Goal: Check status: Check status

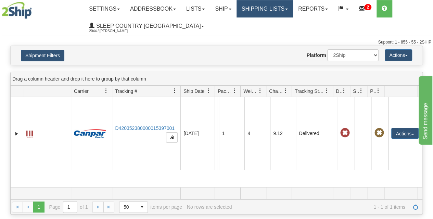
click at [261, 9] on link "Shipping lists" at bounding box center [264, 8] width 56 height 17
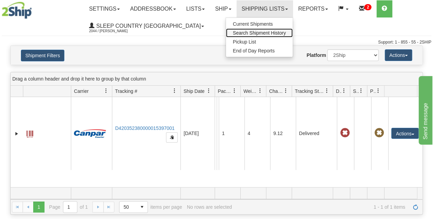
click at [262, 33] on span "Search Shipment History" at bounding box center [259, 32] width 53 height 5
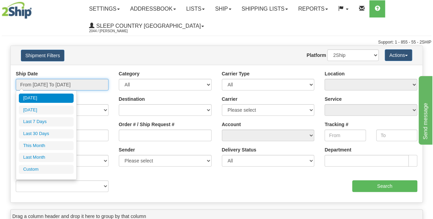
click at [60, 86] on input "From [DATE] To [DATE]" at bounding box center [62, 85] width 93 height 12
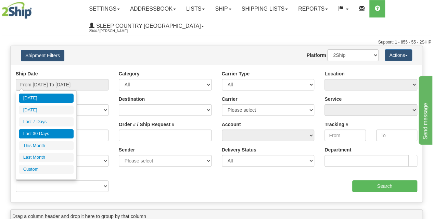
click at [43, 133] on li "Last 30 Days" at bounding box center [46, 133] width 55 height 9
type input "From [DATE] To [DATE]"
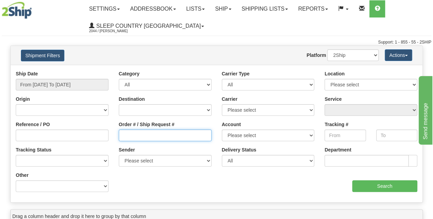
click at [139, 131] on input "Order # / Ship Request #" at bounding box center [165, 135] width 93 height 12
paste input "9000I150585"
type input "9000I150585"
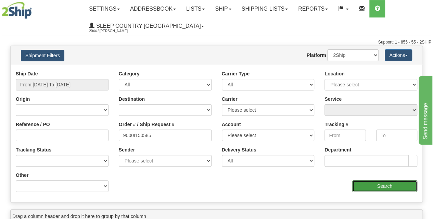
click at [374, 186] on input "Search" at bounding box center [384, 186] width 65 height 12
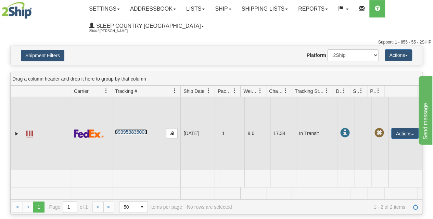
click at [135, 134] on link "393953835000" at bounding box center [131, 131] width 32 height 5
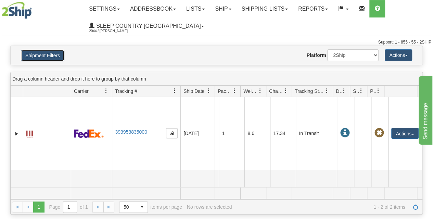
click at [53, 56] on button "Shipment Filters" at bounding box center [42, 56] width 43 height 12
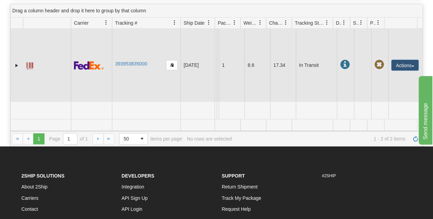
scroll to position [76, 0]
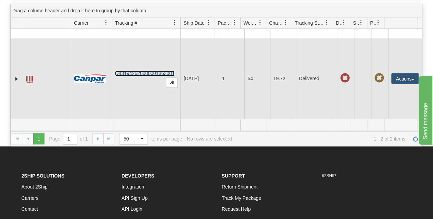
click at [142, 70] on link "D431942620000001363001" at bounding box center [145, 72] width 60 height 5
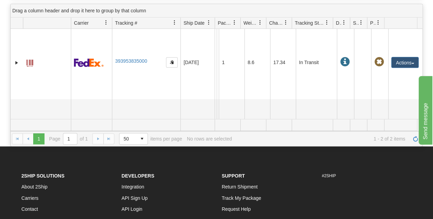
scroll to position [0, 0]
